Goal: Task Accomplishment & Management: Complete application form

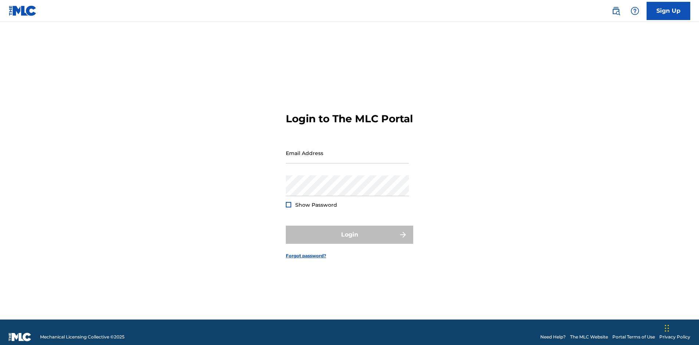
scroll to position [9, 0]
click at [347, 150] on input "Email Address" at bounding box center [347, 153] width 123 height 21
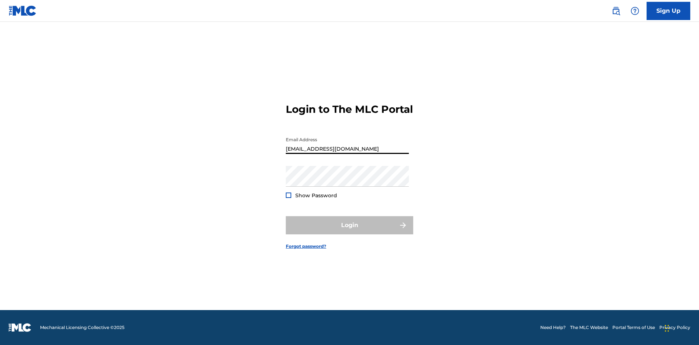
type input "[EMAIL_ADDRESS][DOMAIN_NAME]"
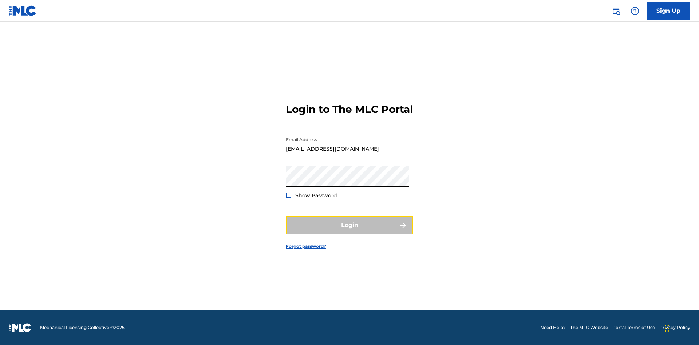
click at [349, 231] on button "Login" at bounding box center [349, 225] width 127 height 18
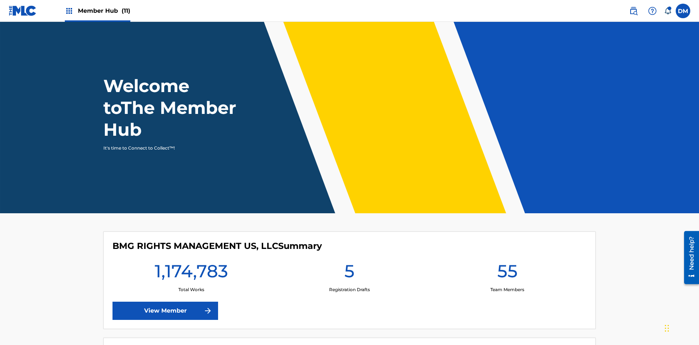
click at [104, 11] on span "Member Hub (11)" at bounding box center [104, 11] width 52 height 8
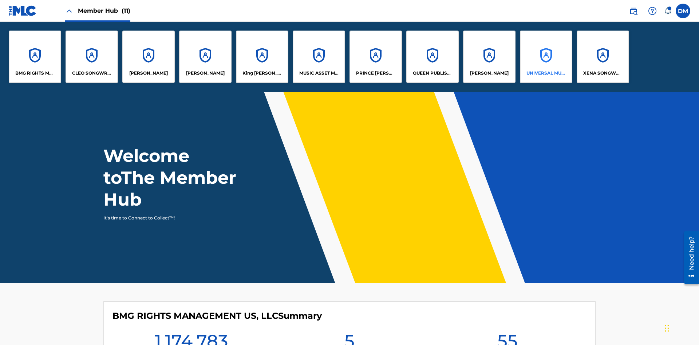
click at [545, 73] on p "UNIVERSAL MUSIC PUB GROUP" at bounding box center [546, 73] width 40 height 7
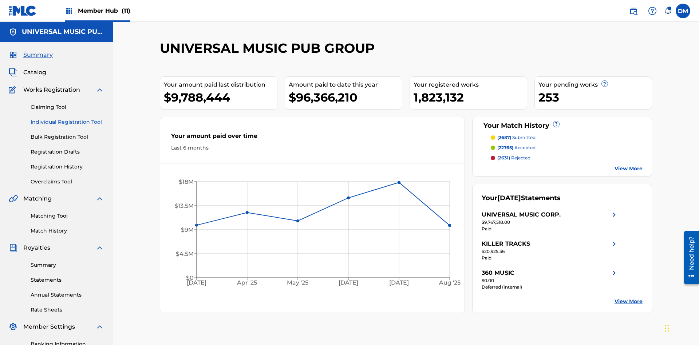
click at [67, 118] on link "Individual Registration Tool" at bounding box center [68, 122] width 74 height 8
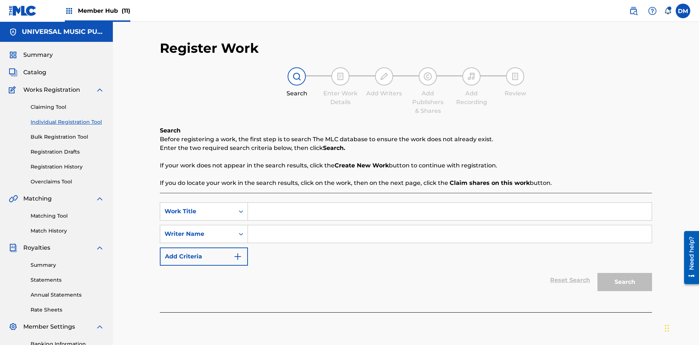
scroll to position [106, 0]
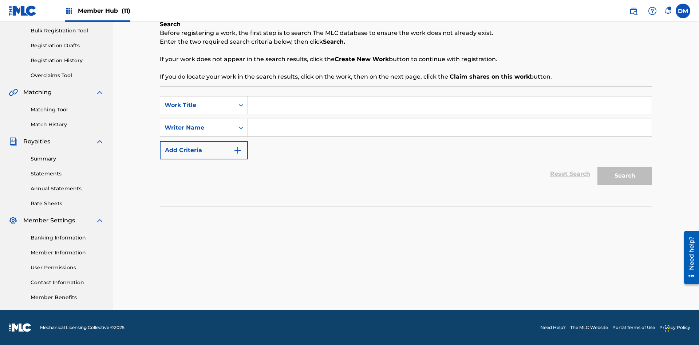
click at [449, 105] on input "Search Form" at bounding box center [450, 104] width 404 height 17
type input "Save At Publishers-Link Writers & Publishers Page After Linking Writer"
click at [449, 128] on input "Search Form" at bounding box center [450, 127] width 404 height 17
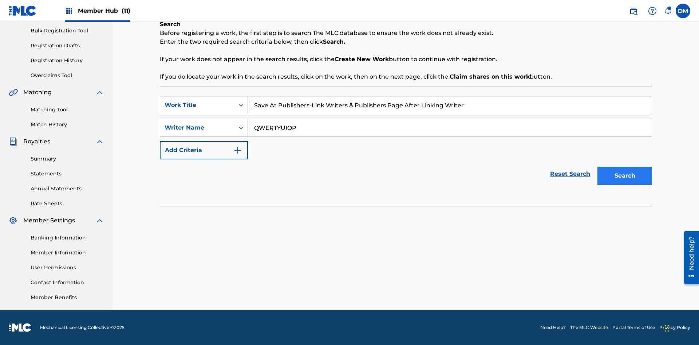
type input "QWERTYUIOP"
click at [624, 176] on button "Search" at bounding box center [624, 176] width 55 height 18
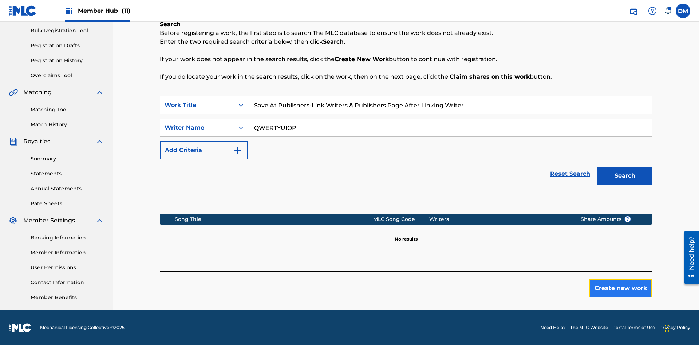
click at [620, 288] on button "Create new work" at bounding box center [620, 288] width 63 height 18
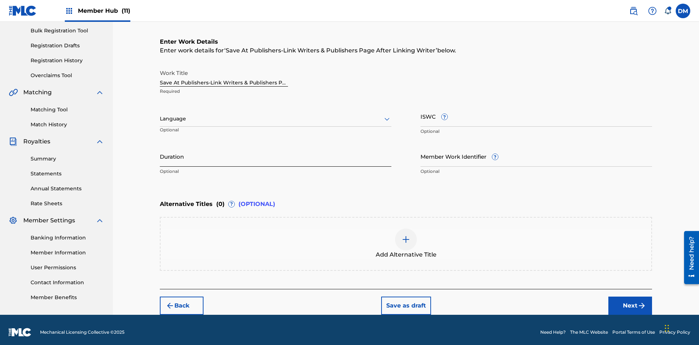
click at [275, 151] on input "Duration" at bounding box center [275, 156] width 231 height 21
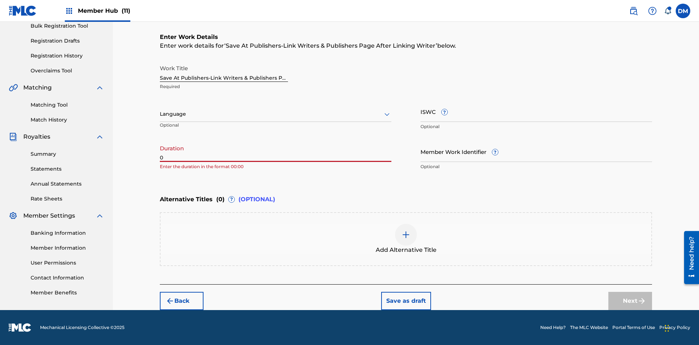
click at [275, 151] on input "0" at bounding box center [275, 151] width 231 height 21
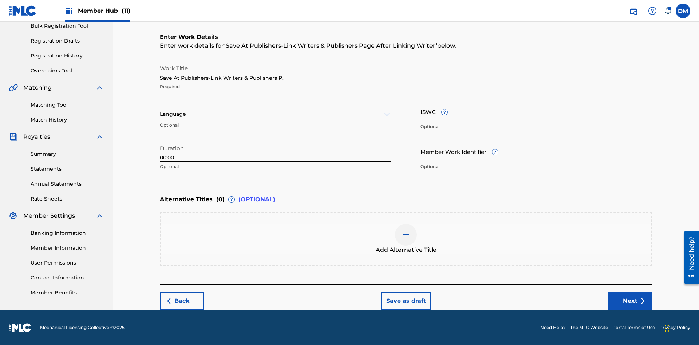
type input "00:00"
click at [387, 114] on icon at bounding box center [386, 114] width 9 height 9
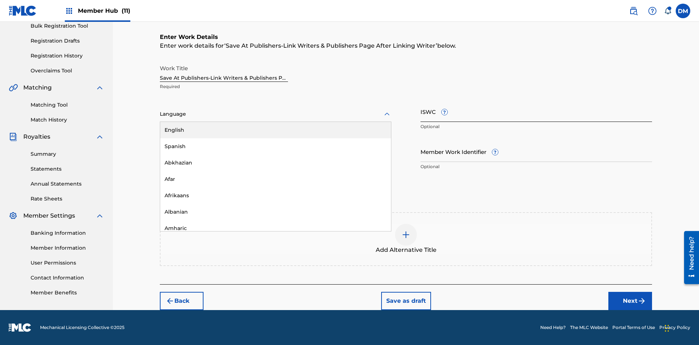
click at [275, 179] on div "Afar" at bounding box center [275, 179] width 231 height 16
click at [536, 151] on input "Member Work Identifier ?" at bounding box center [535, 151] width 231 height 21
type input "[PHONE_NUMBER]"
click at [536, 111] on input "ISWC ?" at bounding box center [535, 111] width 231 height 21
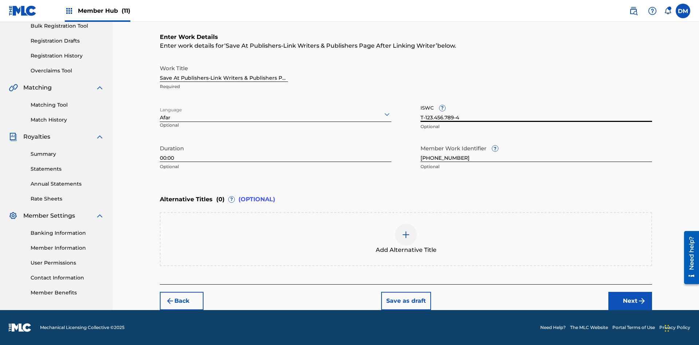
type input "T-123.456.789-4"
click at [406, 239] on img at bounding box center [405, 234] width 9 height 9
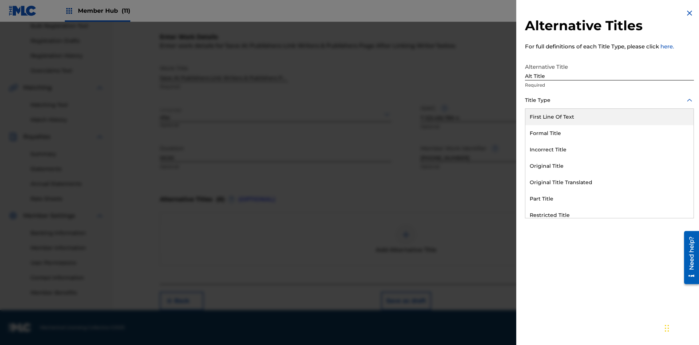
click at [609, 166] on div "Original Title" at bounding box center [609, 166] width 168 height 16
click at [609, 133] on div at bounding box center [609, 132] width 169 height 9
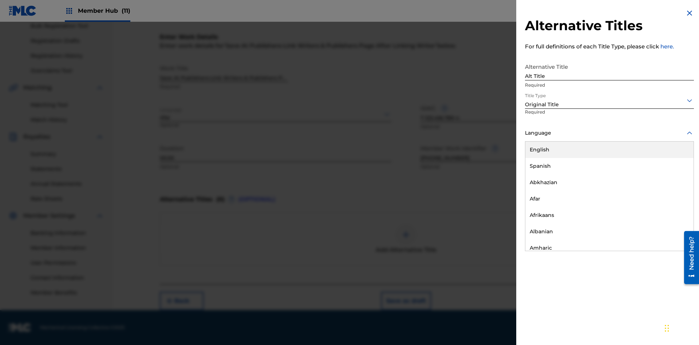
click at [672, 175] on button "Add Title" at bounding box center [672, 176] width 44 height 18
click at [630, 301] on button "Next" at bounding box center [630, 301] width 44 height 18
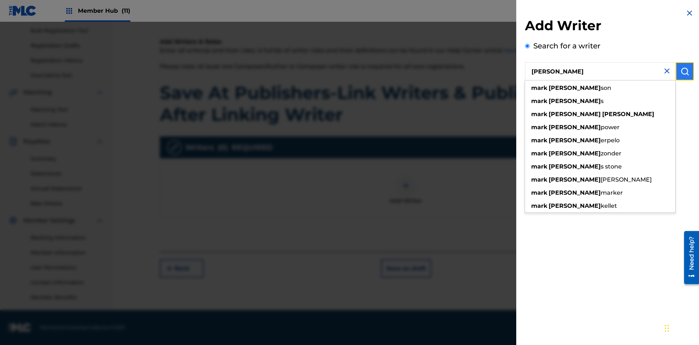
click at [684, 71] on img "submit" at bounding box center [684, 71] width 9 height 9
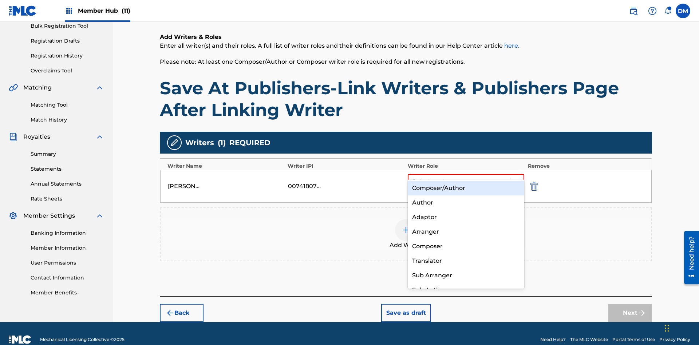
click at [465, 246] on div "Composer" at bounding box center [466, 246] width 116 height 15
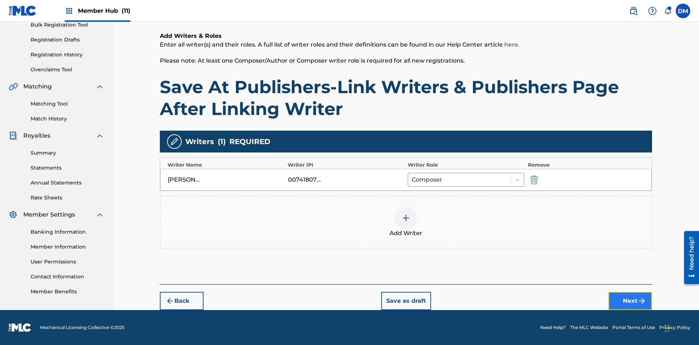
click at [630, 301] on button "Next" at bounding box center [630, 301] width 44 height 18
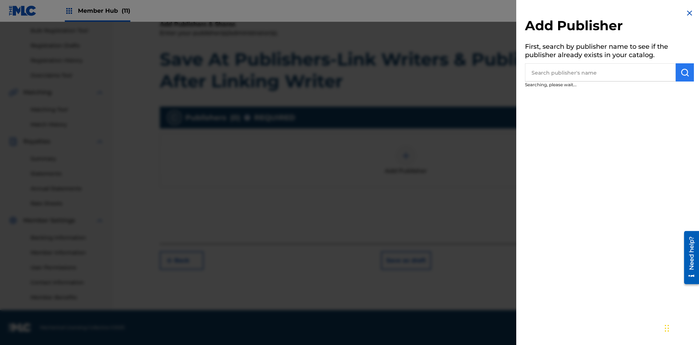
click at [600, 72] on input "text" at bounding box center [600, 72] width 151 height 18
type input "Test2025.09.22.15.43.09"
click at [684, 72] on img "submit" at bounding box center [684, 72] width 9 height 9
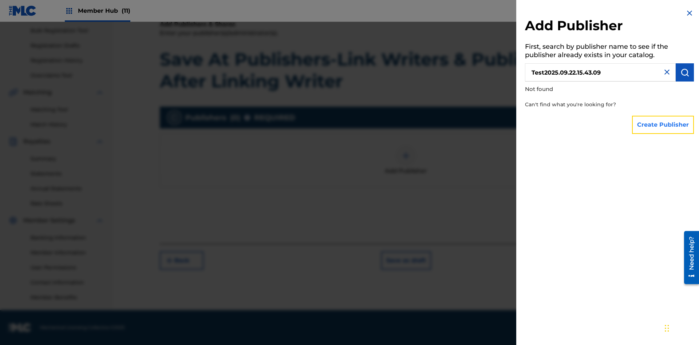
click at [663, 124] on button "Create Publisher" at bounding box center [663, 125] width 62 height 18
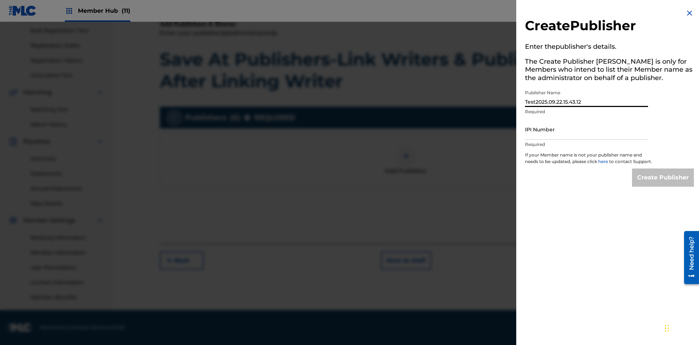
click at [586, 129] on input "IPI Number" at bounding box center [586, 129] width 123 height 21
click at [663, 184] on input "Create Publisher" at bounding box center [663, 177] width 62 height 18
click at [663, 168] on input "Create Publisher" at bounding box center [663, 177] width 62 height 18
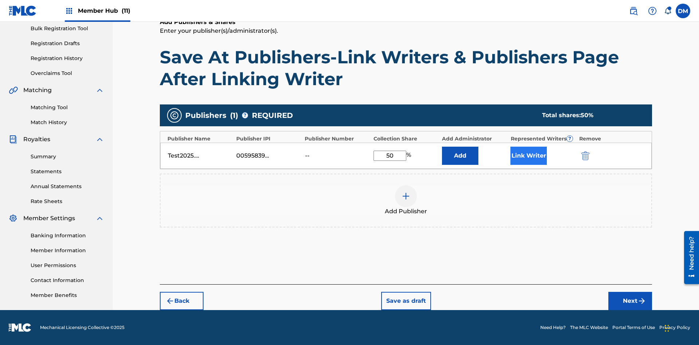
type input "50"
click at [528, 155] on button "Link Writer" at bounding box center [528, 156] width 36 height 18
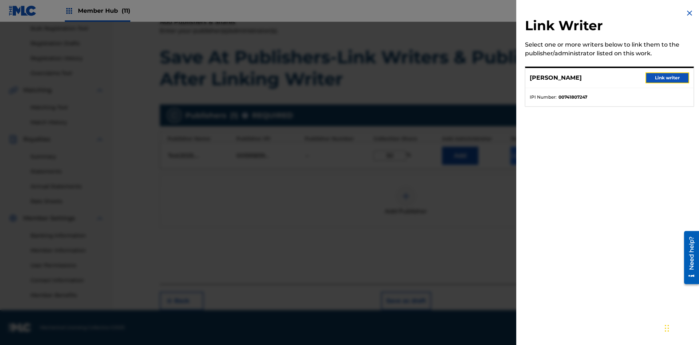
click at [667, 78] on button "Link writer" at bounding box center [667, 77] width 44 height 11
click at [528, 155] on button "Link Writer" at bounding box center [528, 156] width 36 height 18
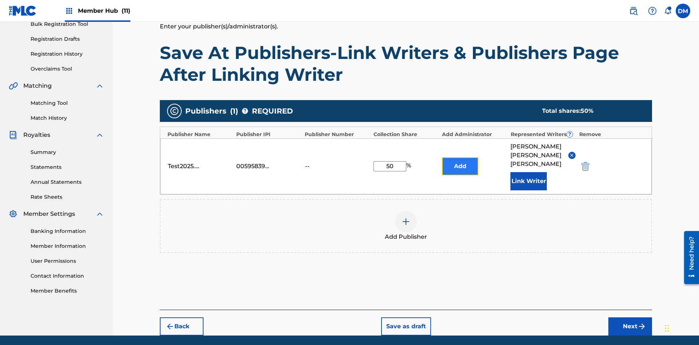
click at [460, 157] on button "Add" at bounding box center [460, 166] width 36 height 18
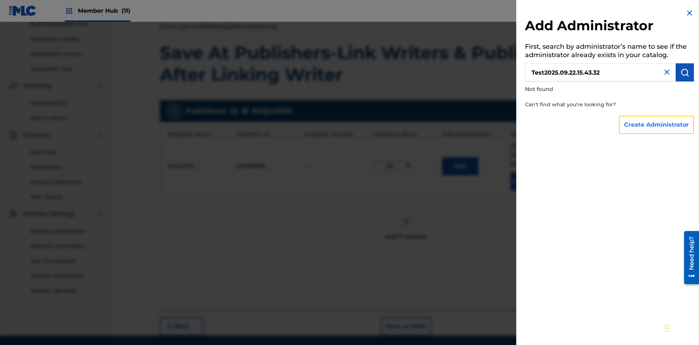
click at [656, 124] on button "Create Administrator" at bounding box center [656, 125] width 75 height 18
